Goal: Task Accomplishment & Management: Manage account settings

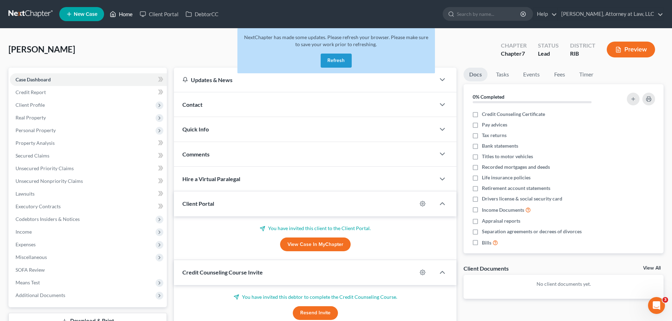
click at [117, 17] on link "Home" at bounding box center [121, 14] width 30 height 13
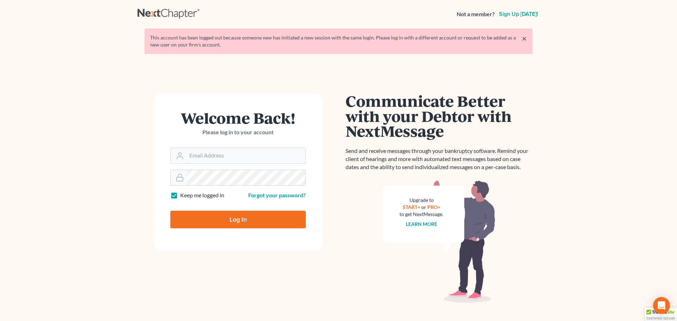
type input "[EMAIL_ADDRESS][DOMAIN_NAME]"
click at [215, 219] on input "Log In" at bounding box center [237, 220] width 135 height 18
type input "Thinking..."
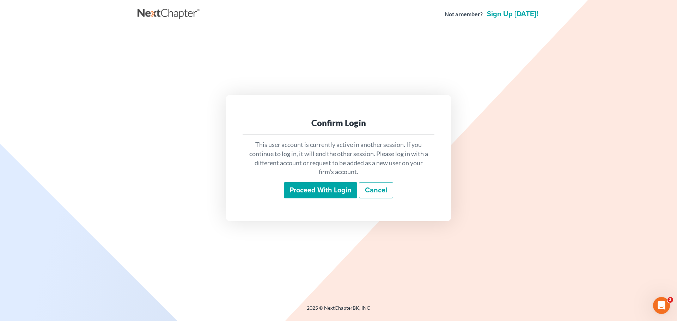
click at [311, 186] on input "Proceed with login" at bounding box center [320, 190] width 73 height 16
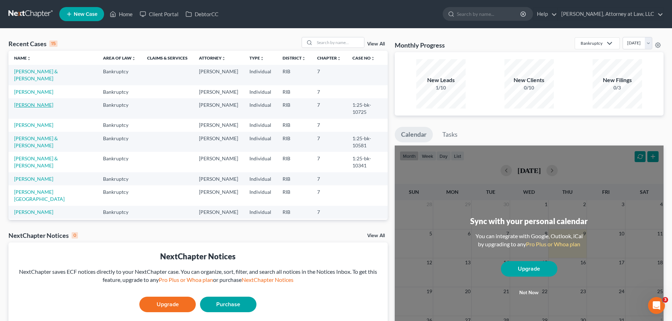
click at [39, 102] on link "Gauthier, John" at bounding box center [33, 105] width 39 height 6
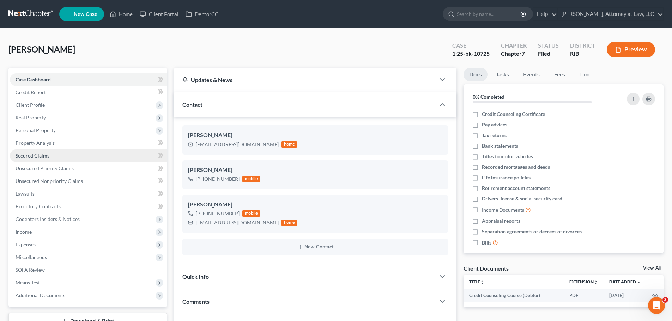
click at [69, 155] on link "Secured Claims" at bounding box center [88, 156] width 157 height 13
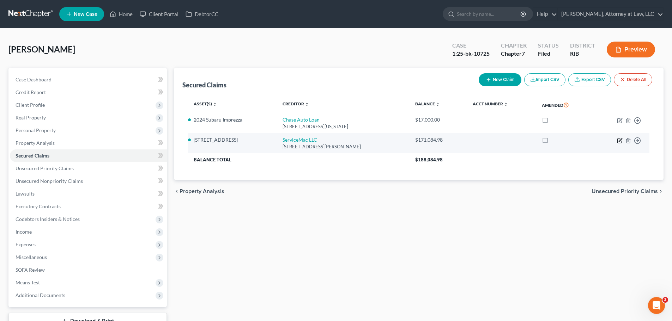
click at [619, 142] on icon "button" at bounding box center [620, 141] width 6 height 6
select select "42"
select select "12"
select select "4"
select select "0"
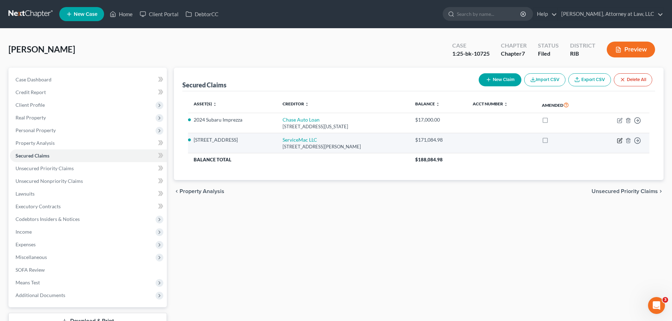
select select "0"
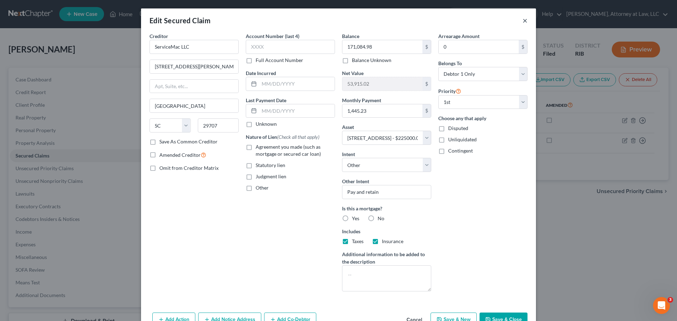
click at [524, 22] on button "×" at bounding box center [525, 20] width 5 height 8
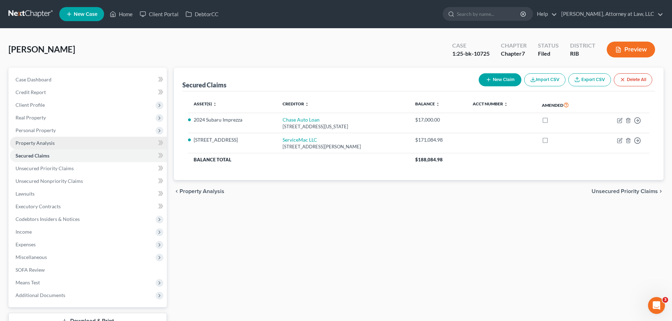
click at [127, 140] on link "Property Analysis" at bounding box center [88, 143] width 157 height 13
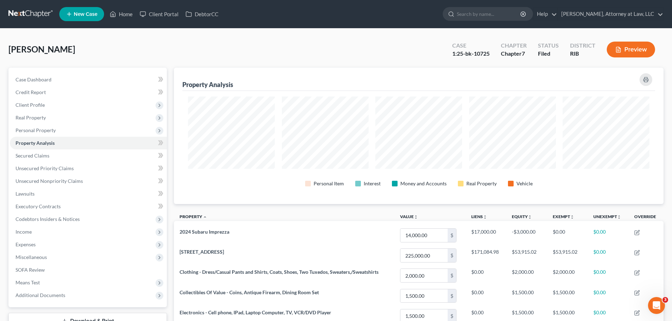
scroll to position [137, 490]
click at [97, 118] on span "Real Property" at bounding box center [88, 117] width 157 height 13
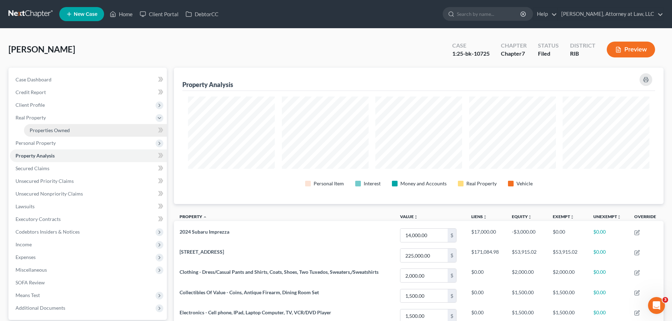
click at [109, 134] on link "Properties Owned" at bounding box center [95, 130] width 143 height 13
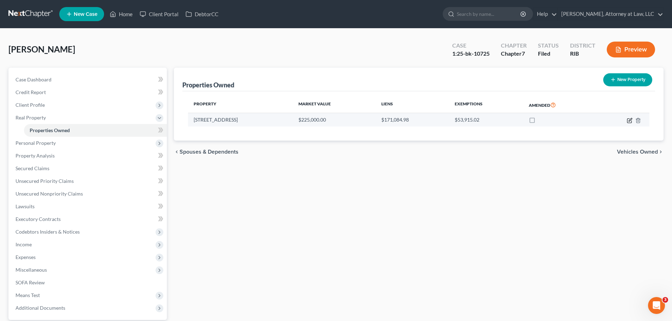
click at [630, 122] on icon "button" at bounding box center [630, 121] width 6 height 6
select select "41"
select select "0"
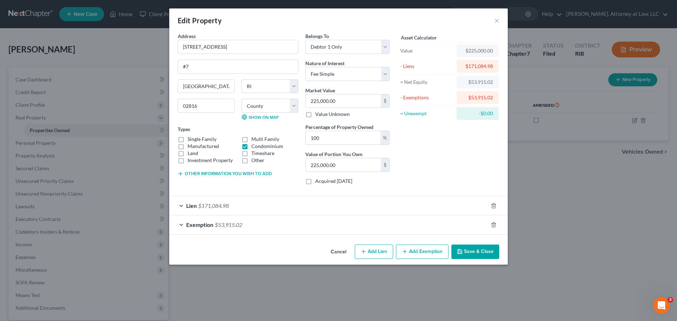
click at [497, 265] on div "Edit Property × Address * 285 Hill Street #7 Coventry State AL AK AR AZ CA CO C…" at bounding box center [338, 160] width 677 height 321
click at [499, 21] on button "×" at bounding box center [497, 20] width 5 height 8
